Goal: Find specific page/section: Find specific page/section

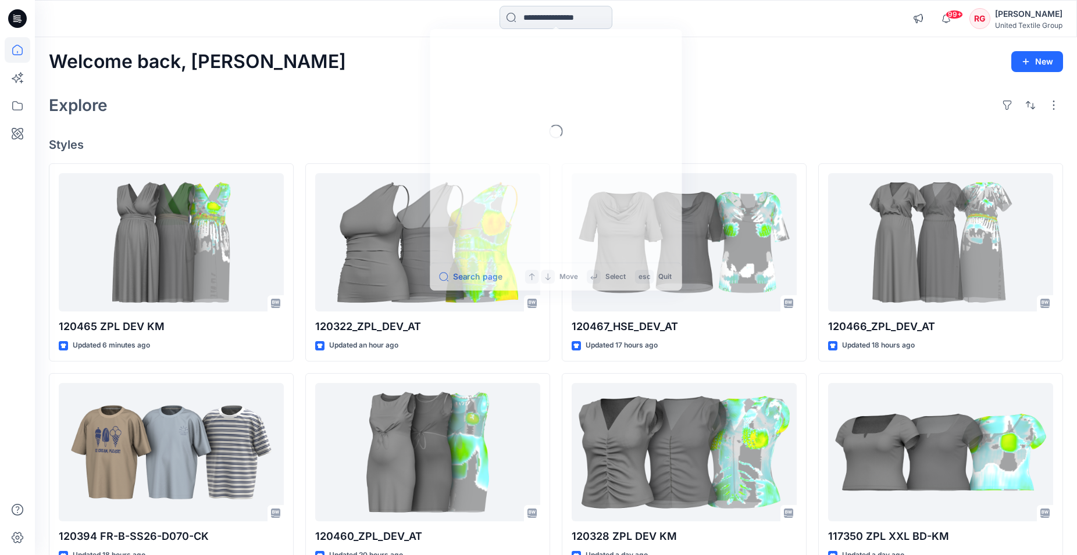
click at [555, 16] on input at bounding box center [555, 17] width 113 height 23
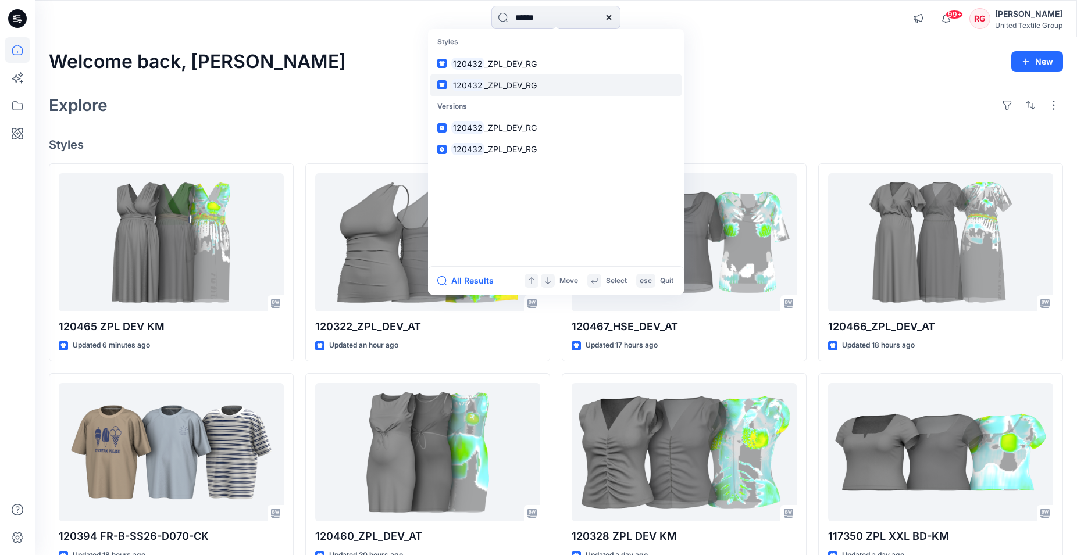
type input "******"
click at [509, 87] on span "_ZPL_DEV_RG" at bounding box center [510, 85] width 52 height 10
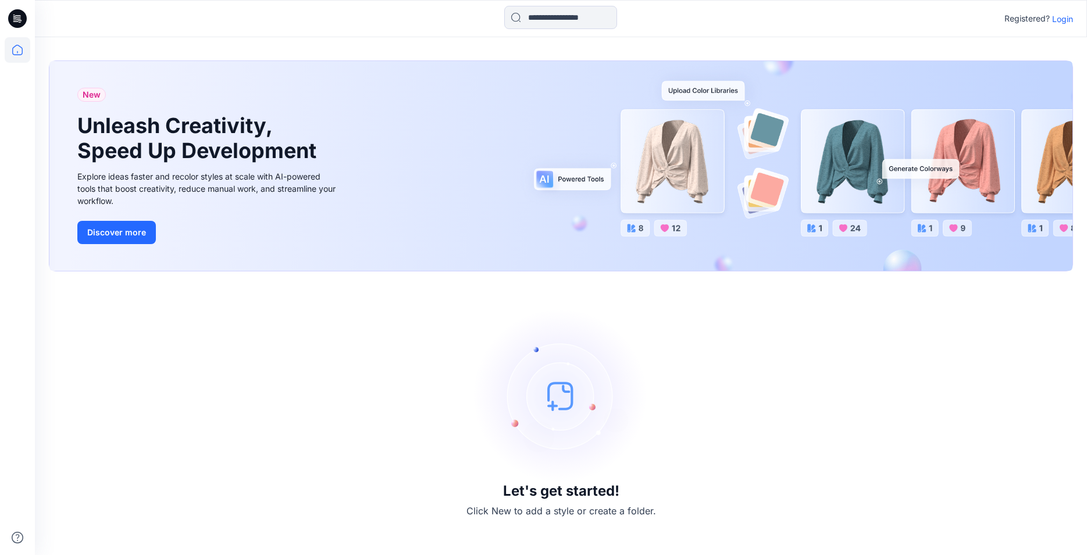
click at [1062, 13] on p "Login" at bounding box center [1062, 19] width 21 height 12
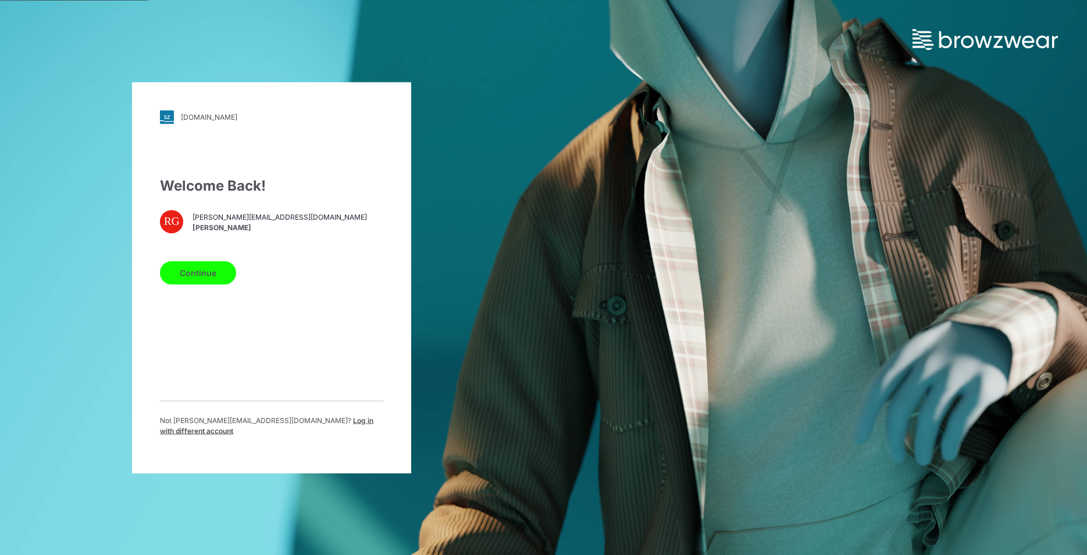
click at [238, 331] on div "Welcome Back! RG rita.garneliene@utg.dk Rita Garneliene Continue Not rita.garne…" at bounding box center [271, 310] width 223 height 270
click at [198, 280] on button "Continue" at bounding box center [198, 272] width 76 height 23
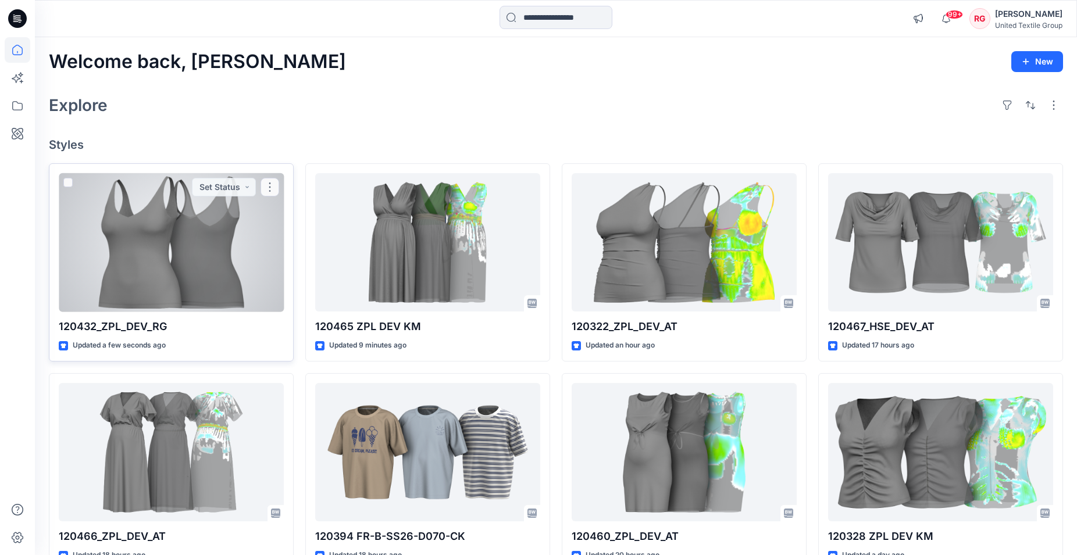
click at [165, 223] on div at bounding box center [171, 242] width 225 height 139
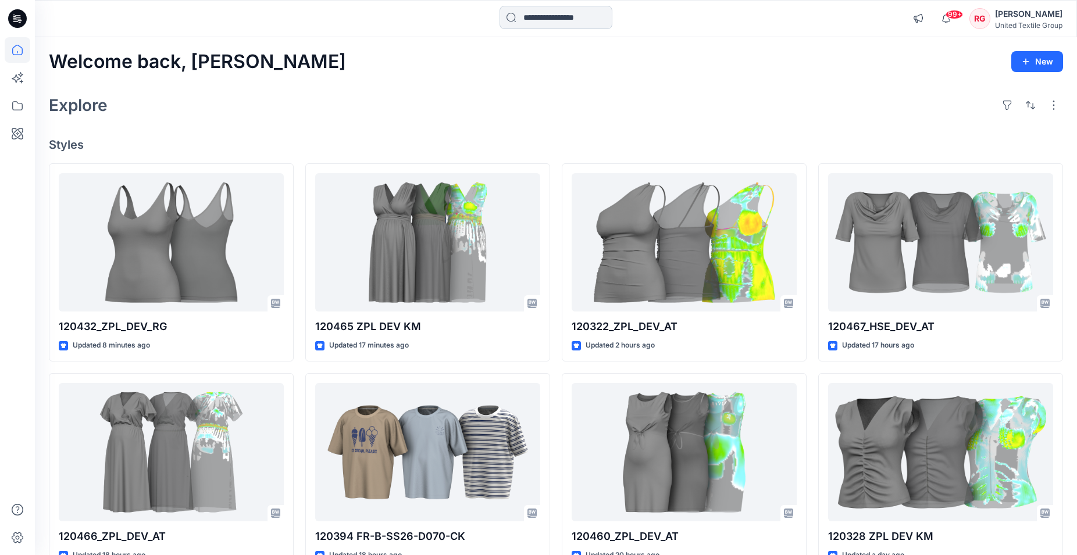
click at [546, 16] on input at bounding box center [555, 17] width 113 height 23
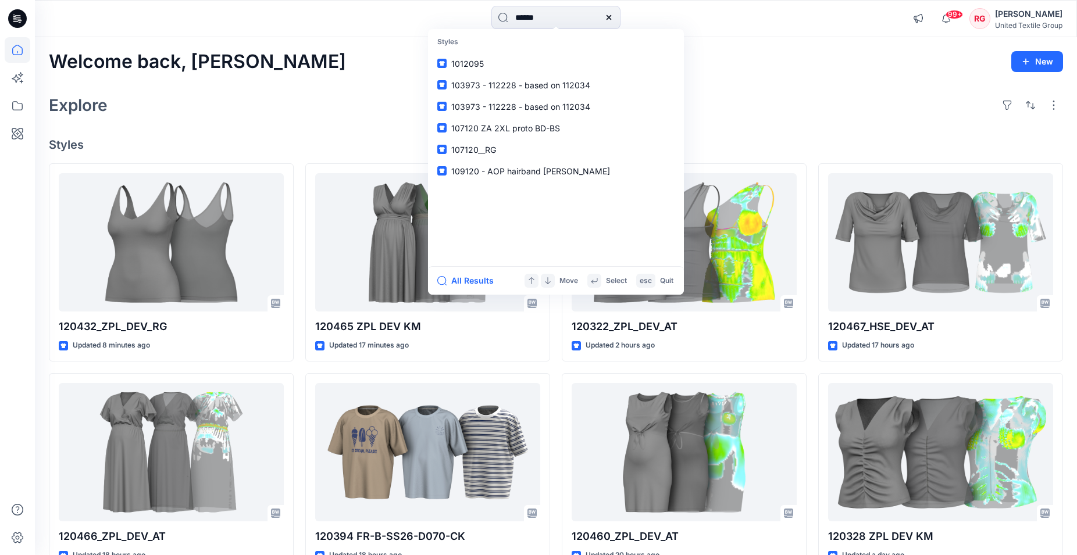
type input "******"
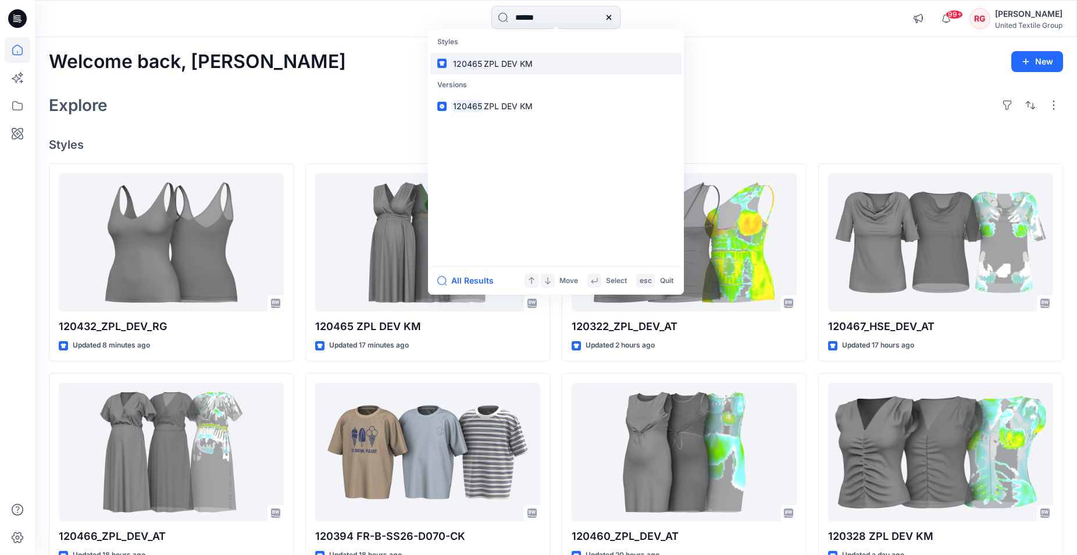
click at [526, 66] on span "ZPL DEV KM" at bounding box center [508, 64] width 49 height 10
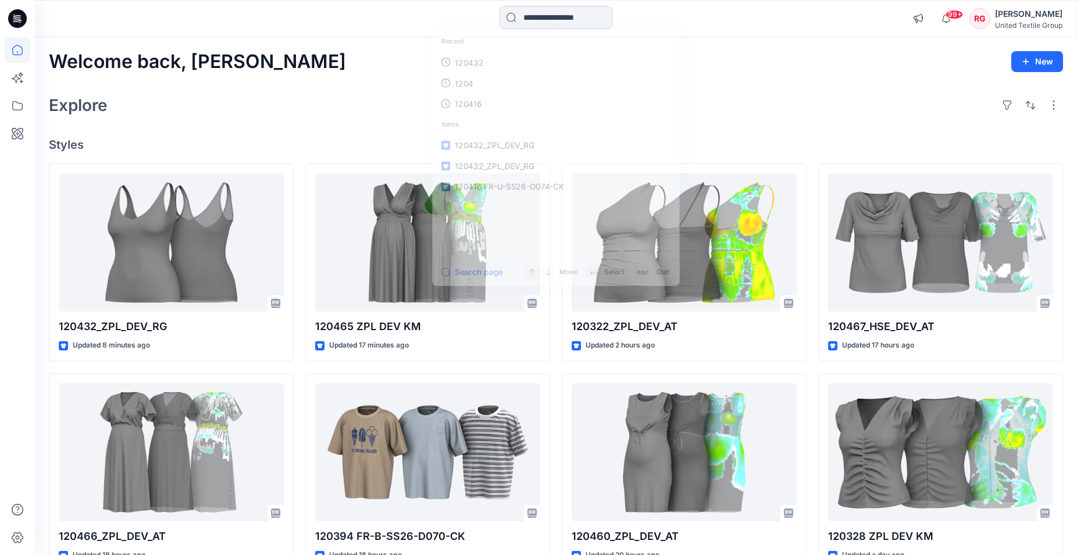
click at [537, 25] on input at bounding box center [555, 17] width 113 height 23
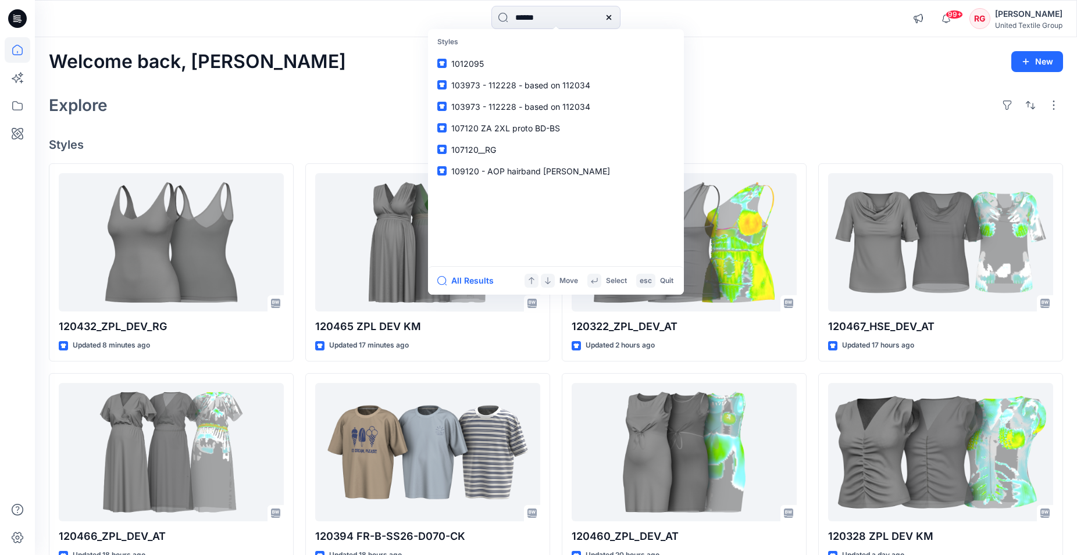
type input "******"
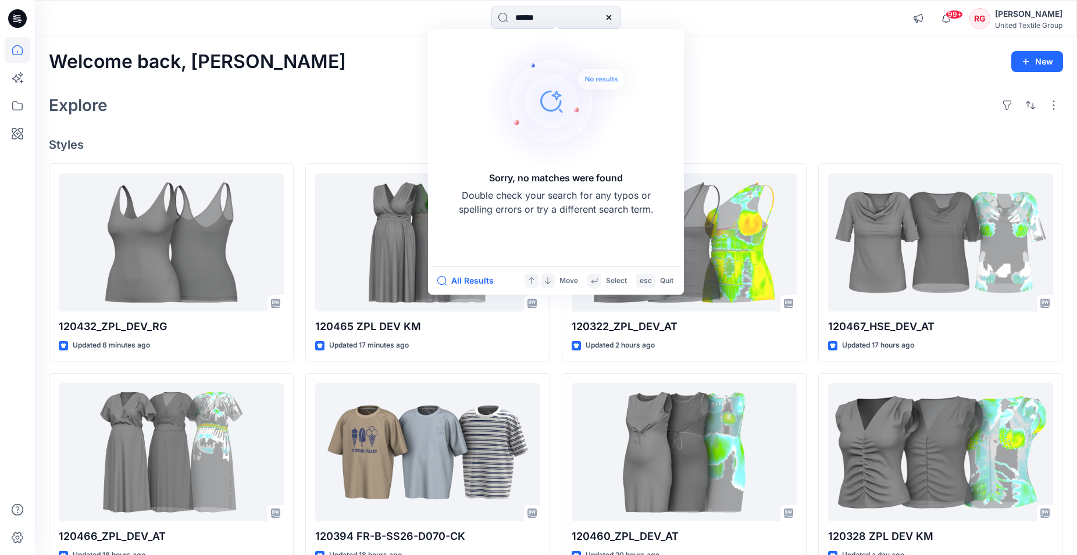
click at [788, 74] on div "Welcome back, [PERSON_NAME] New Explore Styles 120432_ZPL_DEV_RG Updated 8 minu…" at bounding box center [556, 437] width 1042 height 800
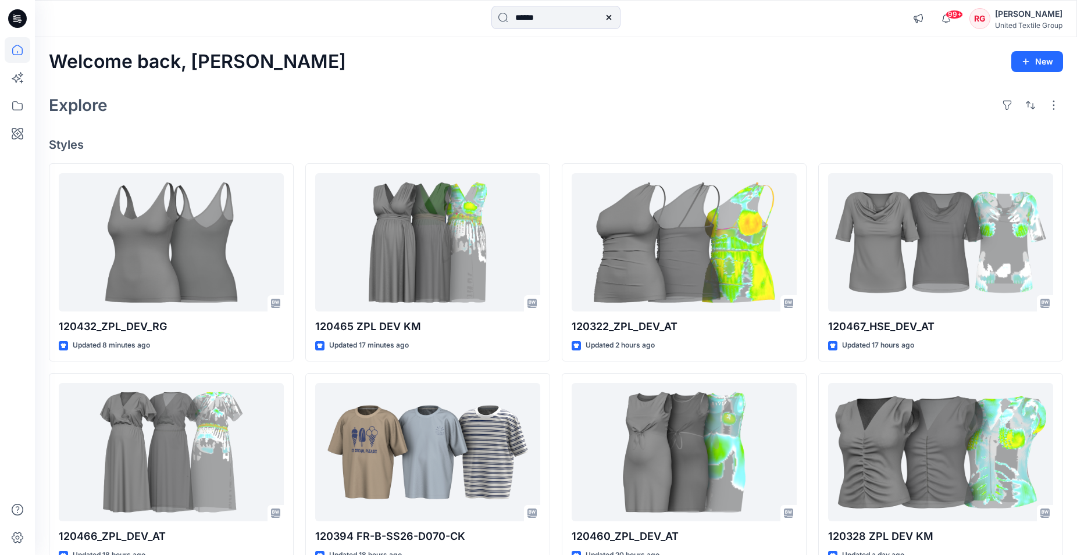
click at [613, 19] on icon at bounding box center [608, 17] width 9 height 9
click at [552, 14] on input at bounding box center [555, 17] width 113 height 23
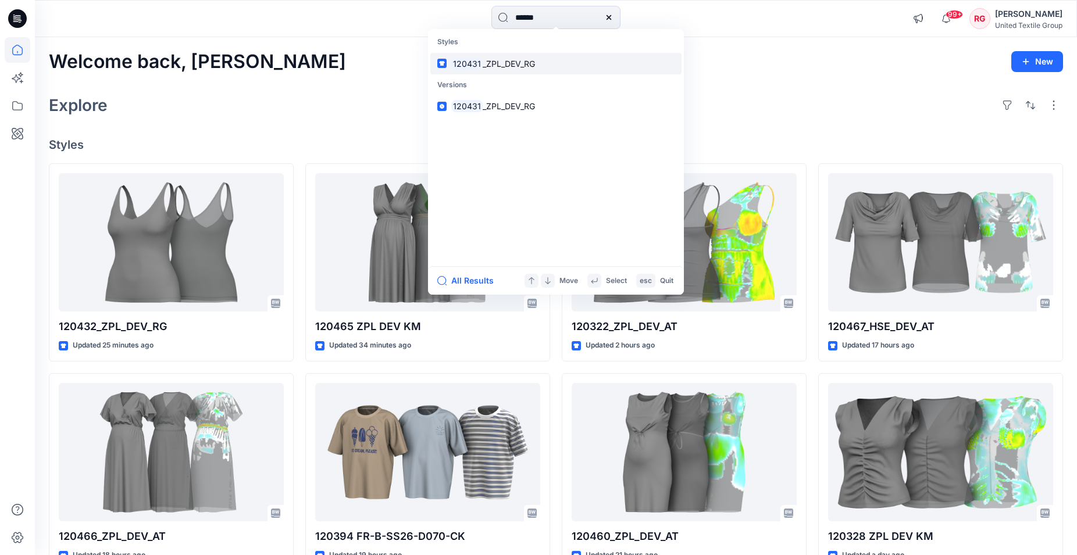
type input "******"
click at [531, 59] on span "_ZPL_DEV_RG" at bounding box center [509, 64] width 52 height 10
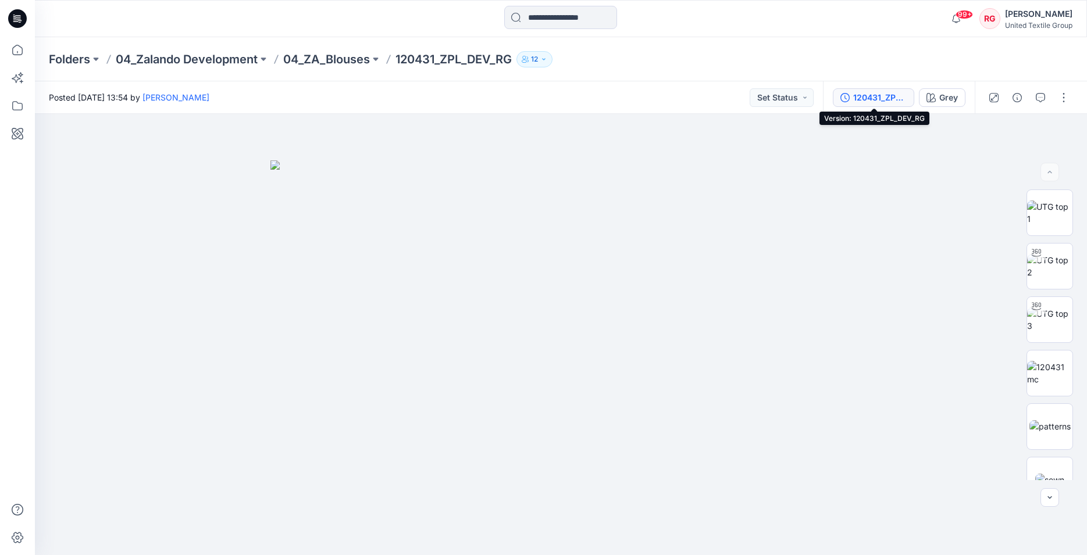
click at [873, 101] on div "120431_ZPL_DEV_RG" at bounding box center [879, 97] width 53 height 13
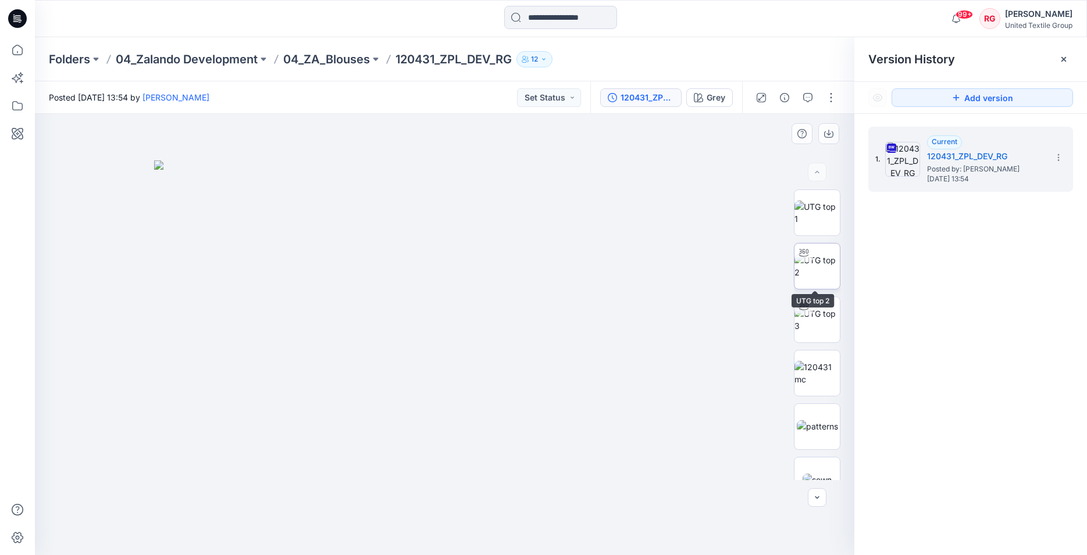
click at [820, 261] on img at bounding box center [816, 266] width 45 height 24
drag, startPoint x: 445, startPoint y: 538, endPoint x: 632, endPoint y: 507, distance: 189.8
click at [632, 507] on div at bounding box center [444, 334] width 819 height 441
